Goal: Task Accomplishment & Management: Manage account settings

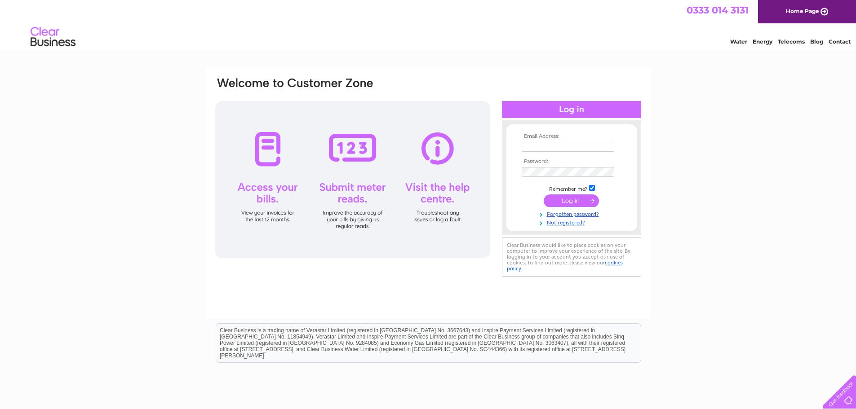
click at [527, 146] on input "text" at bounding box center [568, 147] width 93 height 10
type input "Ann.McMullan@goldencasket.co.uk"
click at [544, 195] on input "submit" at bounding box center [571, 201] width 55 height 13
click at [552, 200] on input "submit" at bounding box center [571, 201] width 55 height 13
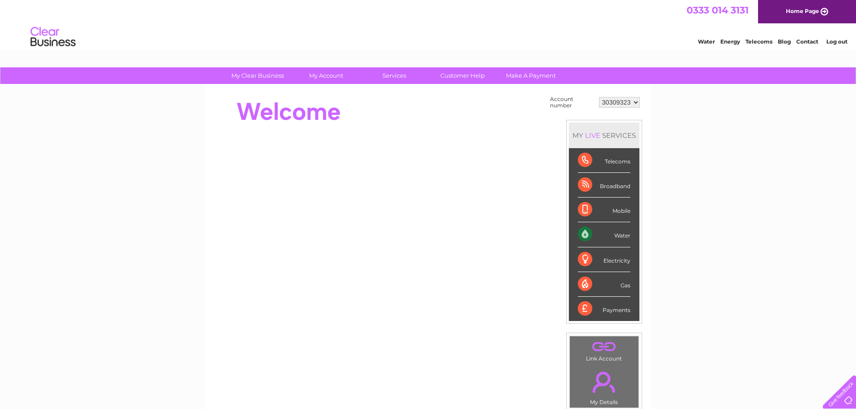
click at [616, 232] on div "Water" at bounding box center [604, 234] width 53 height 25
click at [618, 235] on div "Water" at bounding box center [604, 234] width 53 height 25
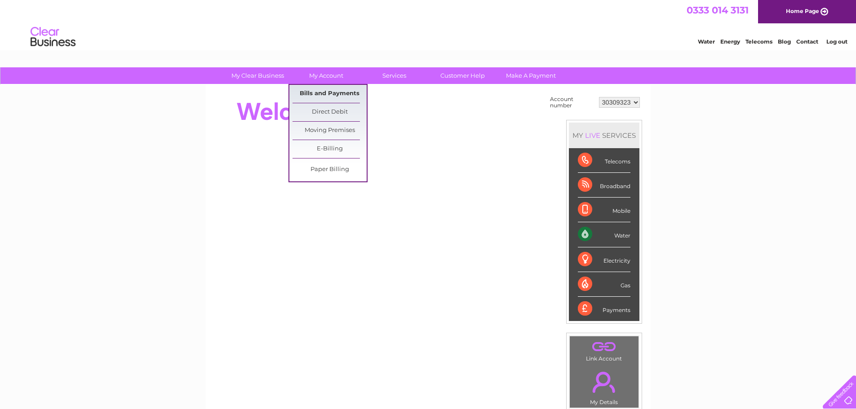
click at [329, 88] on link "Bills and Payments" at bounding box center [330, 94] width 74 height 18
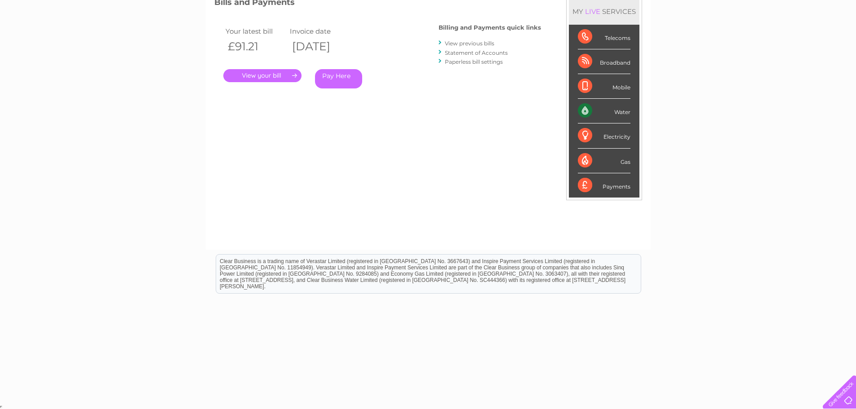
scroll to position [133, 0]
click at [262, 72] on link "." at bounding box center [262, 74] width 78 height 13
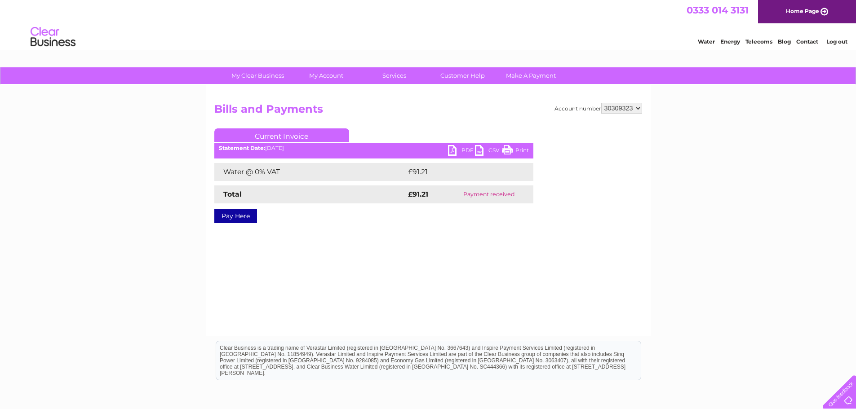
click at [457, 150] on link "PDF" at bounding box center [461, 151] width 27 height 13
click at [810, 10] on link "Home Page" at bounding box center [807, 11] width 98 height 23
